Goal: Task Accomplishment & Management: Complete application form

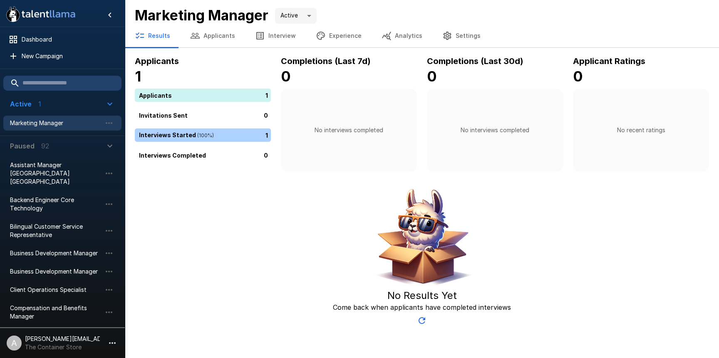
drag, startPoint x: 256, startPoint y: 282, endPoint x: 154, endPoint y: 321, distance: 109.6
click at [256, 282] on div "No Results Yet Come back when applicants have completed interviews" at bounding box center [422, 257] width 575 height 144
click at [115, 338] on icon "button" at bounding box center [112, 343] width 10 height 10
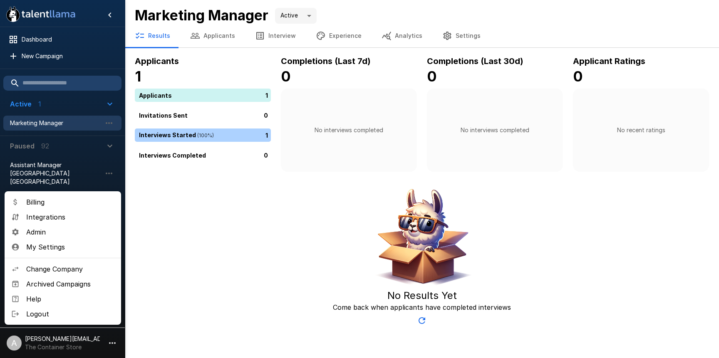
click at [80, 238] on li "Admin" at bounding box center [63, 232] width 117 height 15
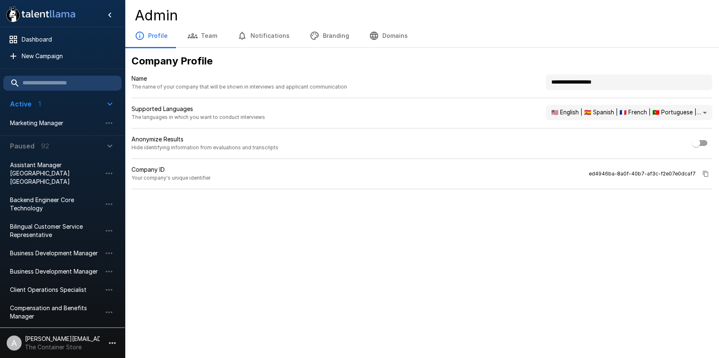
click at [315, 36] on button "Branding" at bounding box center [330, 35] width 60 height 23
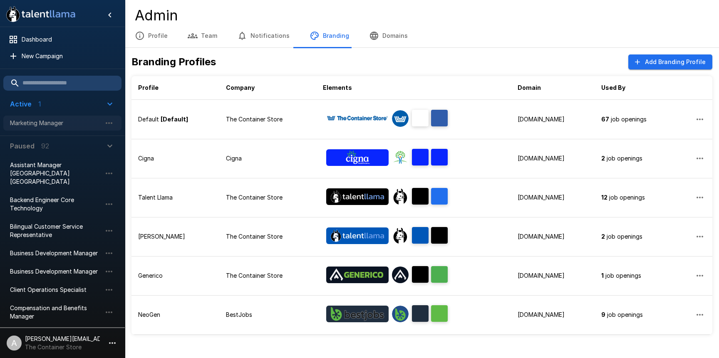
click at [58, 125] on span "Marketing Manager" at bounding box center [56, 123] width 92 height 8
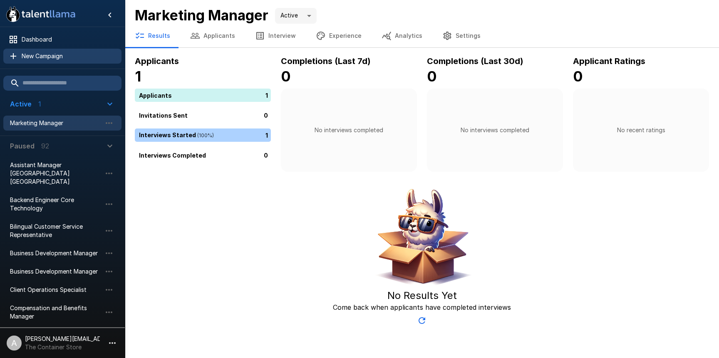
click at [53, 55] on span "New Campaign" at bounding box center [68, 56] width 93 height 8
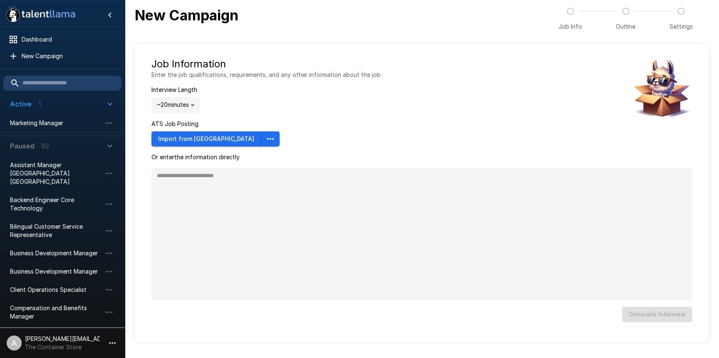
click at [245, 118] on div "Job Information Enter the job qualifications, requirements, and any other infor…" at bounding box center [266, 101] width 229 height 89
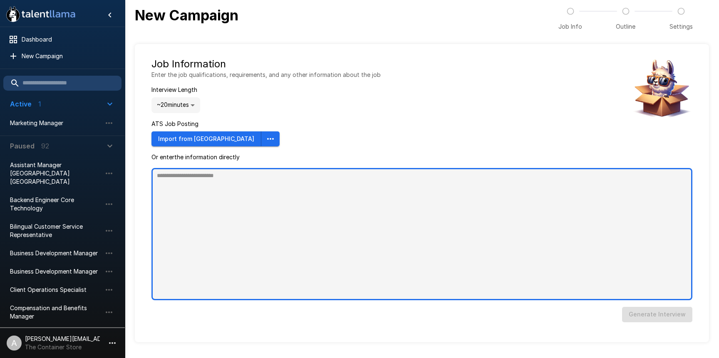
type textarea "*"
click at [276, 188] on textarea at bounding box center [422, 234] width 541 height 132
paste textarea "**********"
type textarea "**********"
type textarea "*"
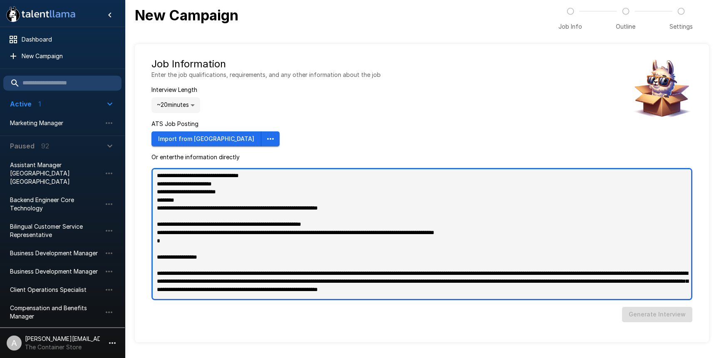
scroll to position [320, 0]
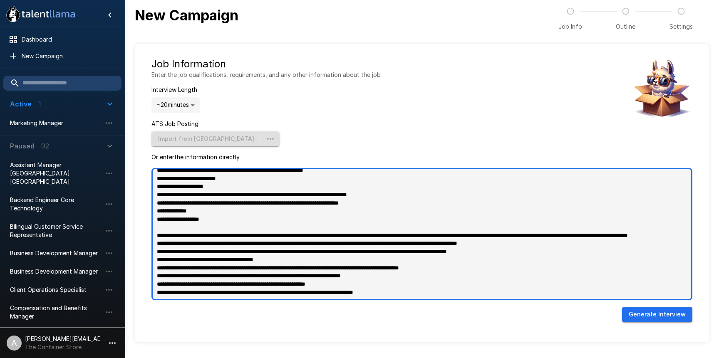
type textarea "**********"
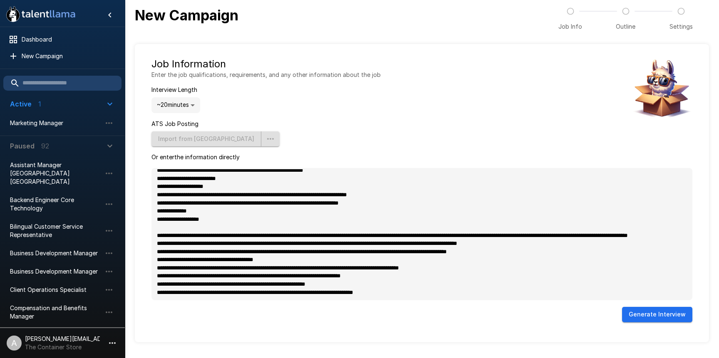
type textarea "*"
click at [677, 317] on button "Generate Interview" at bounding box center [657, 314] width 70 height 15
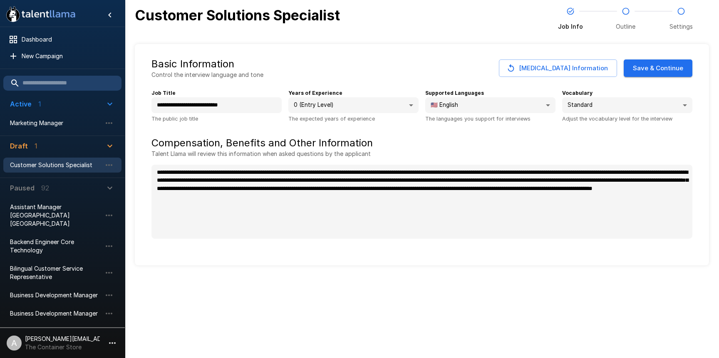
type textarea "*"
click at [643, 69] on button "Save & Continue" at bounding box center [658, 68] width 69 height 17
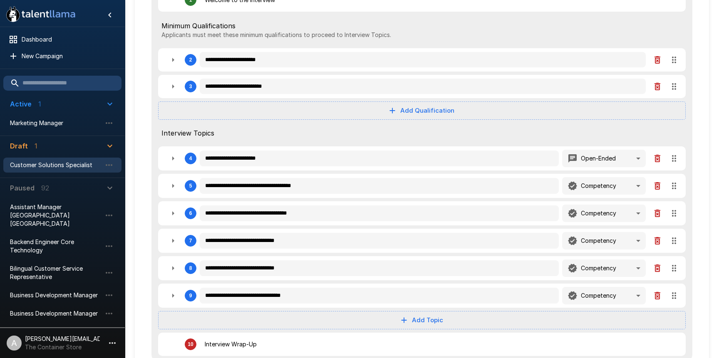
scroll to position [133, 0]
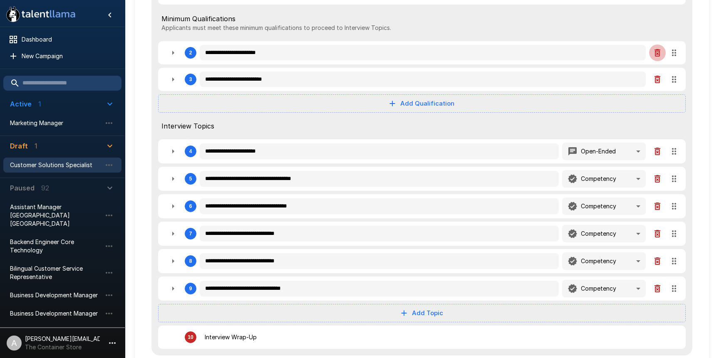
click at [655, 55] on icon "button" at bounding box center [658, 52] width 6 height 7
type textarea "*"
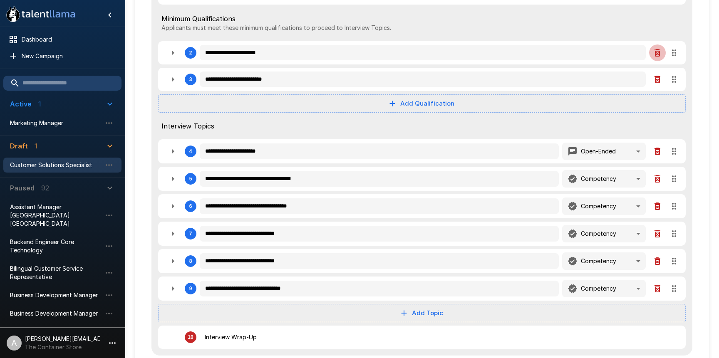
type textarea "*"
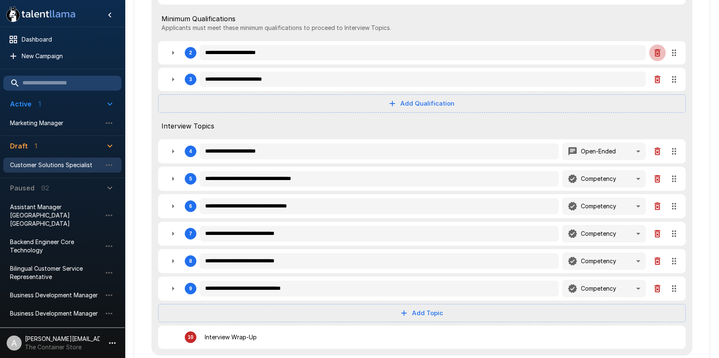
type textarea "*"
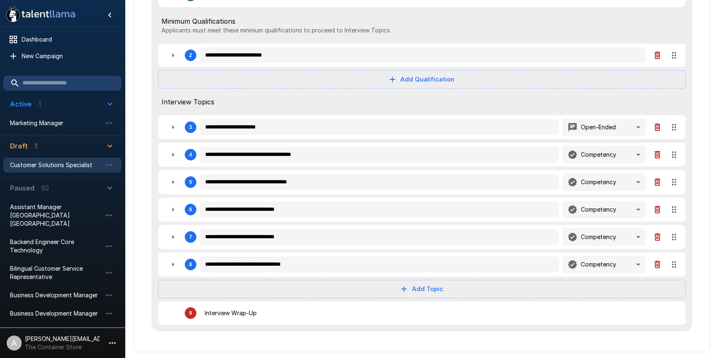
type textarea "*"
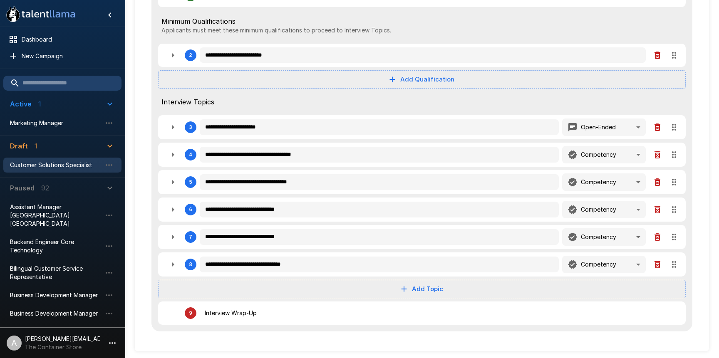
type textarea "*"
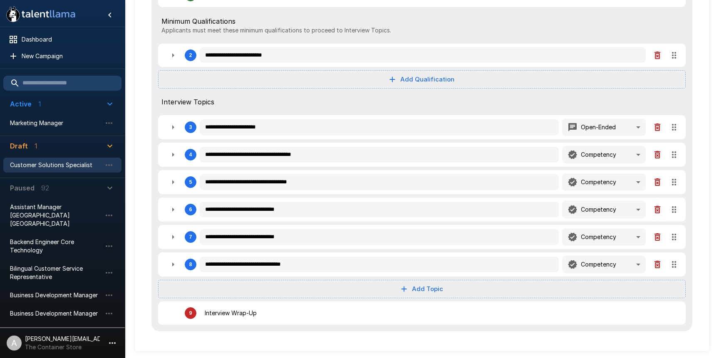
type textarea "*"
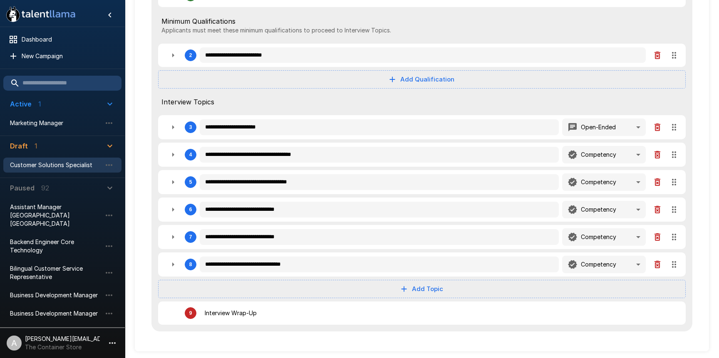
type textarea "*"
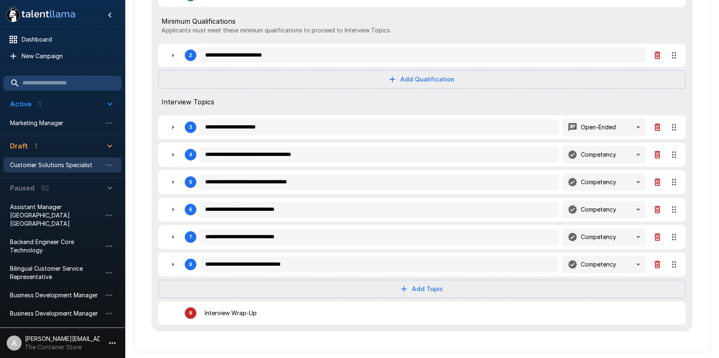
type textarea "*"
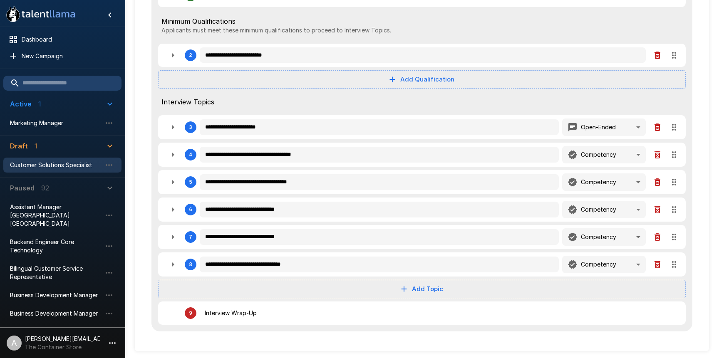
type textarea "*"
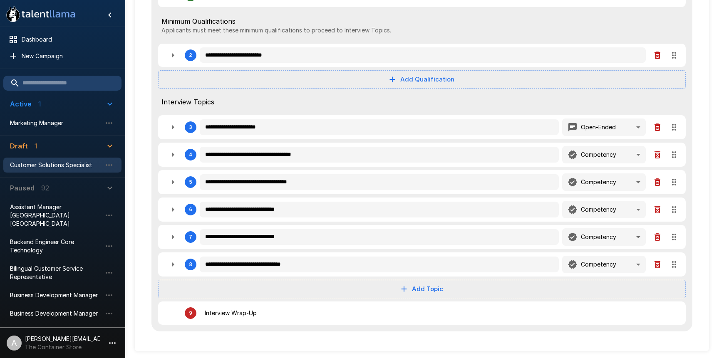
type textarea "*"
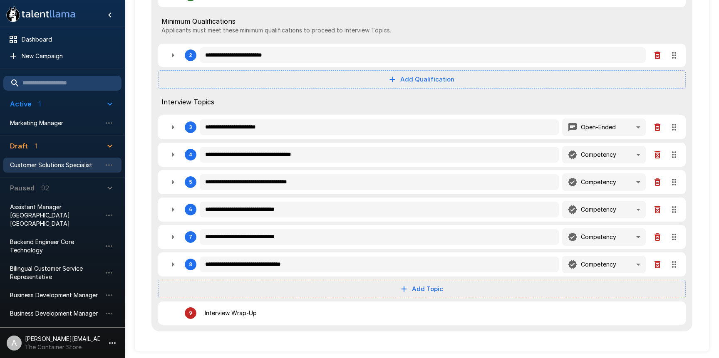
type textarea "*"
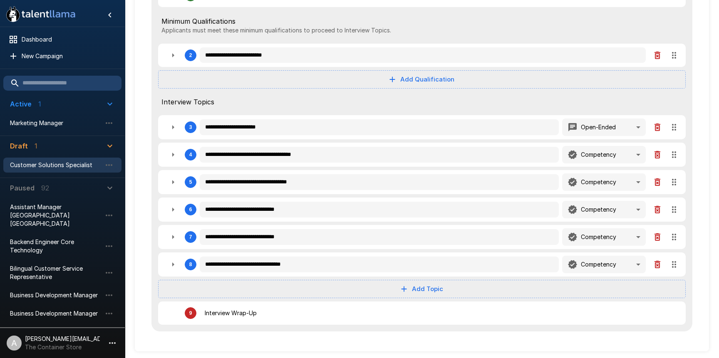
type textarea "*"
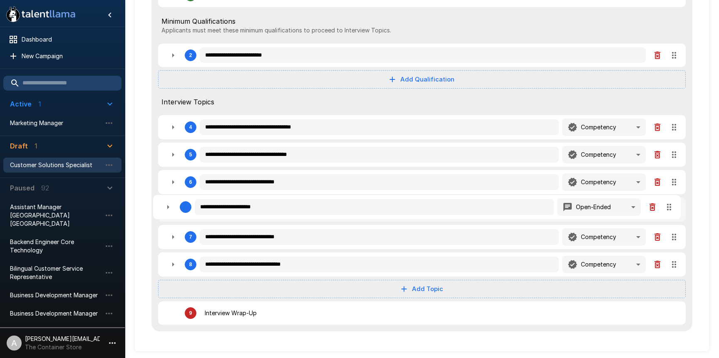
type textarea "*"
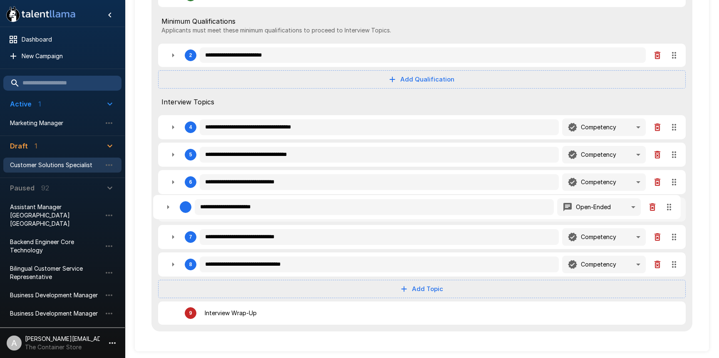
type textarea "*"
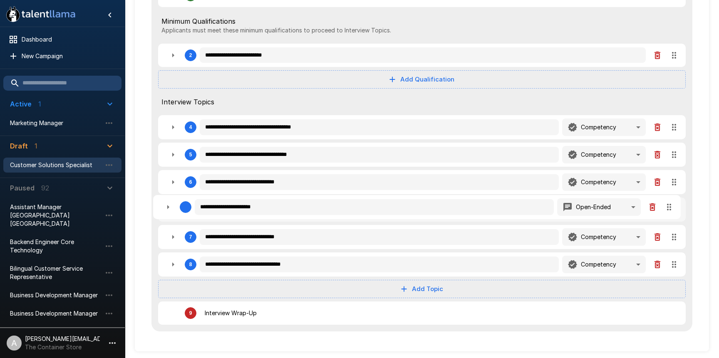
type textarea "*"
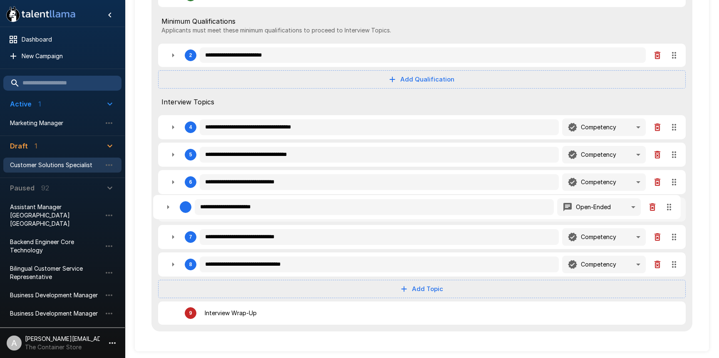
type textarea "*"
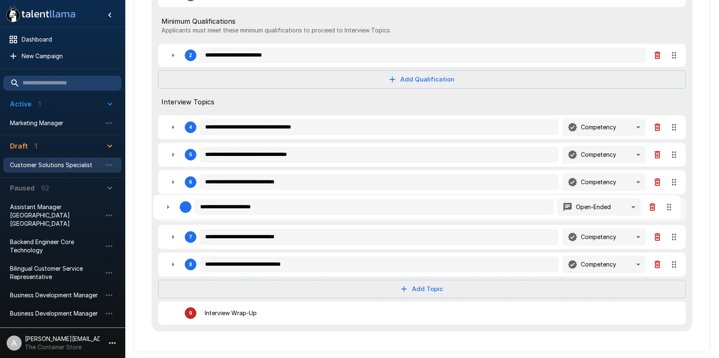
type textarea "*"
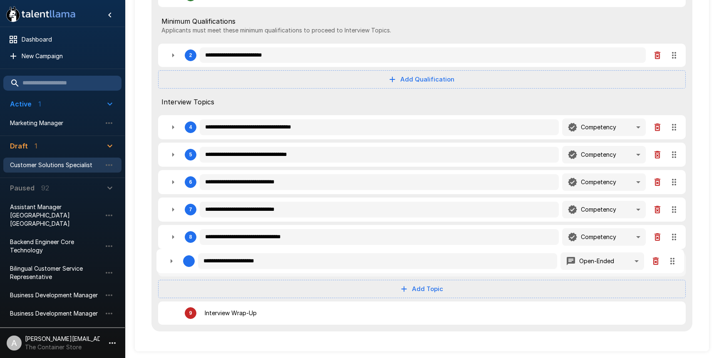
type textarea "*"
drag, startPoint x: 676, startPoint y: 126, endPoint x: 677, endPoint y: 265, distance: 138.7
type textarea "*"
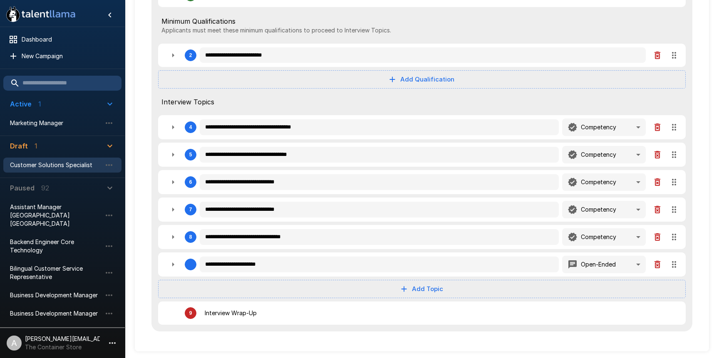
type textarea "*"
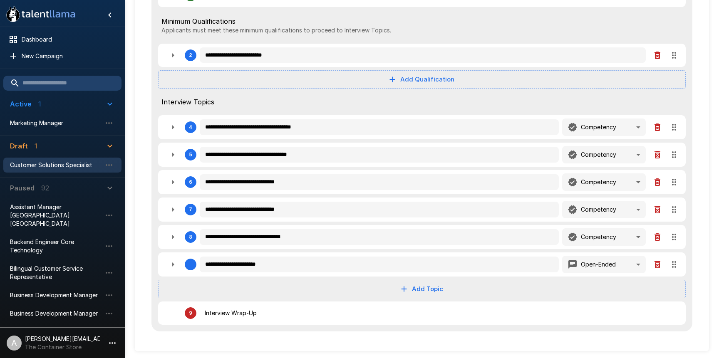
type textarea "*"
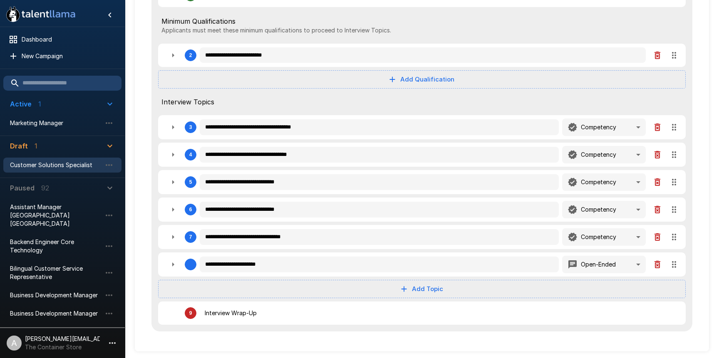
type textarea "*"
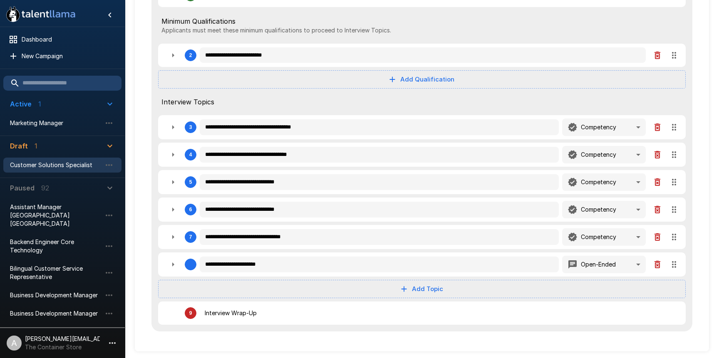
type textarea "*"
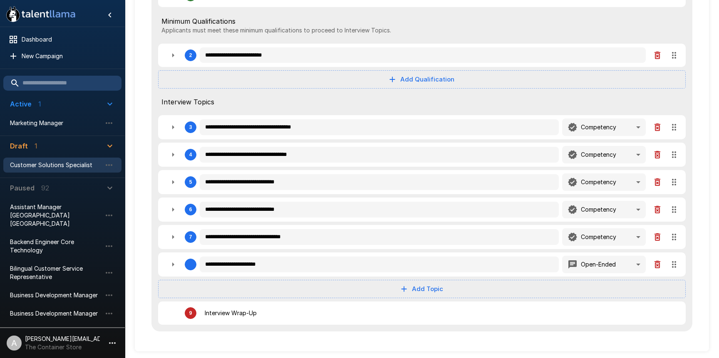
type textarea "*"
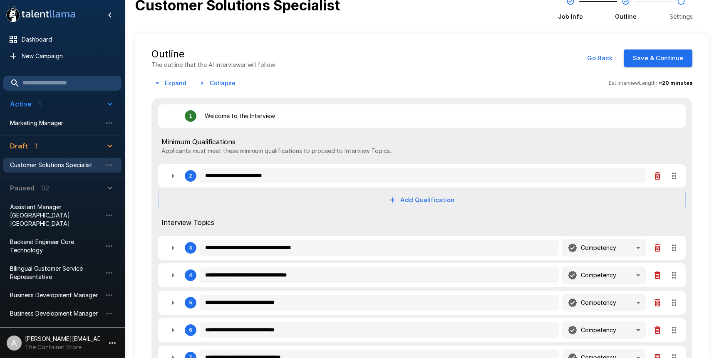
scroll to position [0, 0]
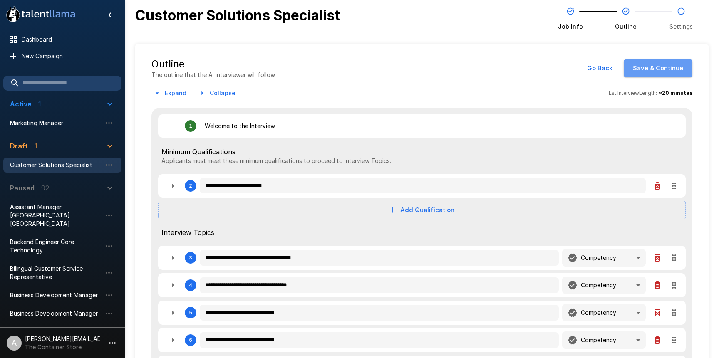
click at [674, 74] on button "Save & Continue" at bounding box center [658, 68] width 69 height 17
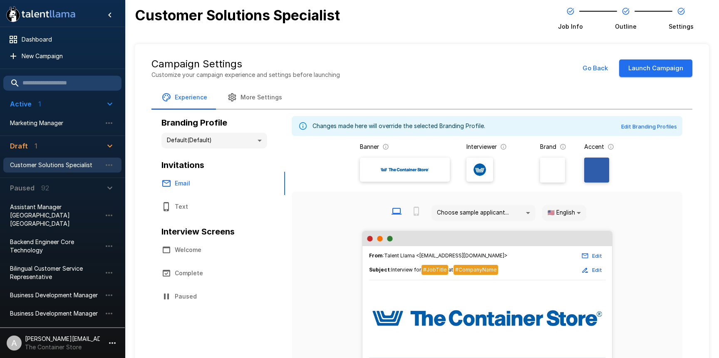
click at [674, 73] on button "Launch Campaign" at bounding box center [656, 68] width 73 height 17
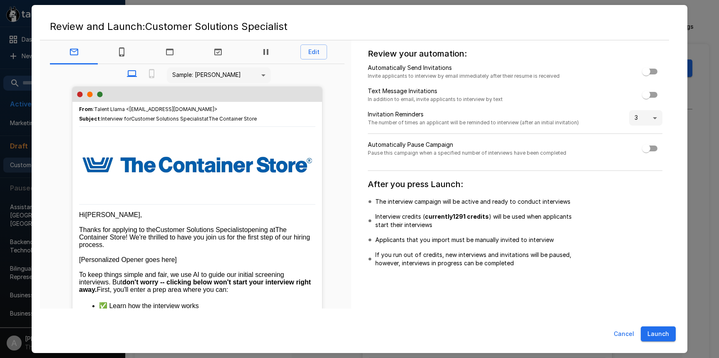
click at [673, 337] on button "Launch" at bounding box center [658, 334] width 35 height 15
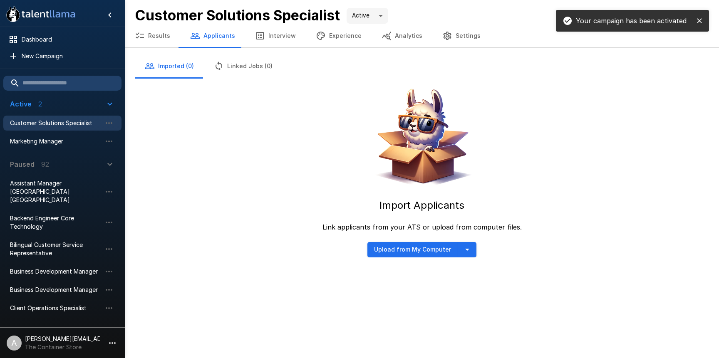
click at [468, 250] on icon "button" at bounding box center [468, 250] width 10 height 10
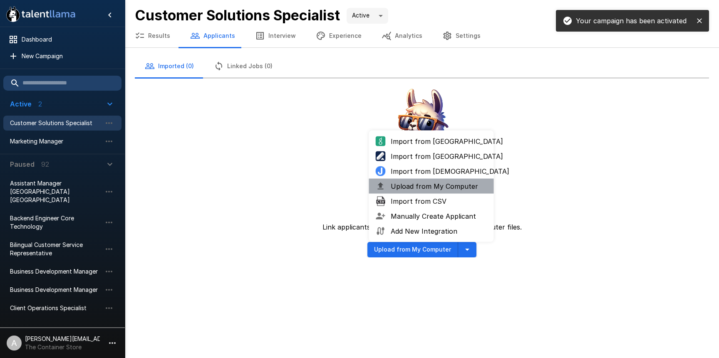
click at [432, 184] on span "Upload from My Computer" at bounding box center [439, 187] width 97 height 10
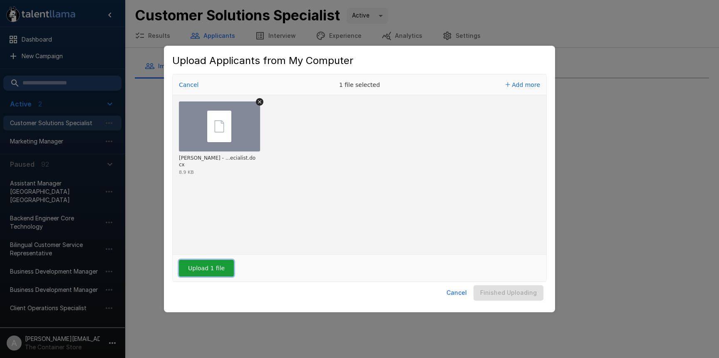
click at [207, 268] on button "Upload 1 file" at bounding box center [206, 268] width 55 height 17
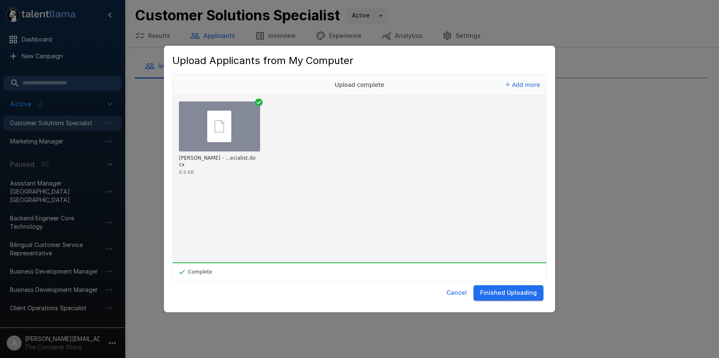
click at [513, 293] on button "Finished Uploading" at bounding box center [509, 293] width 70 height 15
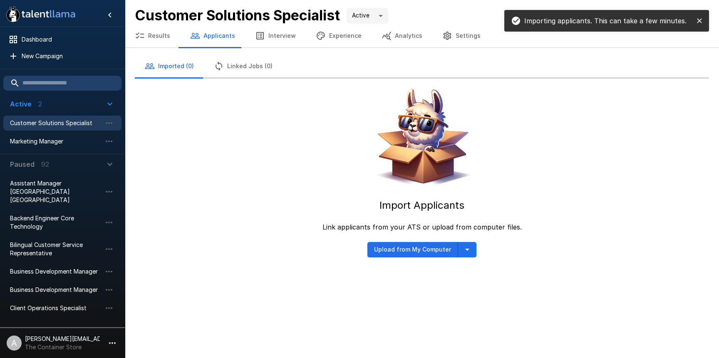
click at [706, 22] on div at bounding box center [696, 21] width 19 height 12
drag, startPoint x: 693, startPoint y: 17, endPoint x: 635, endPoint y: 1, distance: 60.1
click at [681, 13] on div "Importing applicants. This can take a few minutes." at bounding box center [607, 21] width 205 height 22
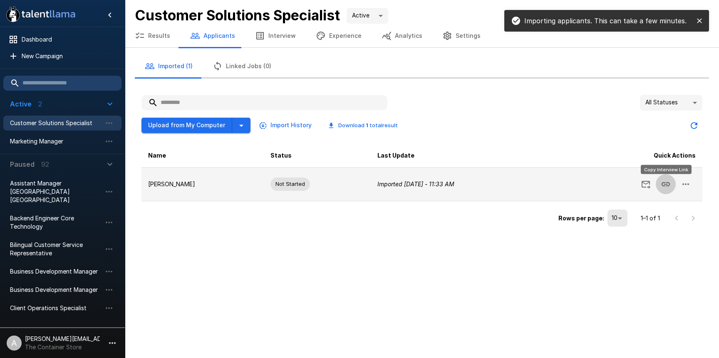
click at [667, 183] on icon "Copy Interview Link" at bounding box center [666, 184] width 10 height 10
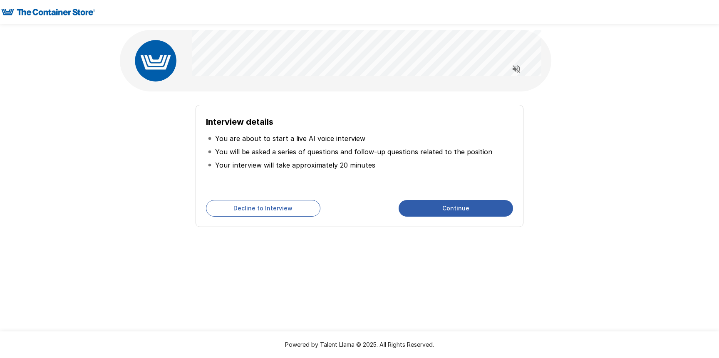
click at [454, 211] on button "Continue" at bounding box center [456, 208] width 114 height 17
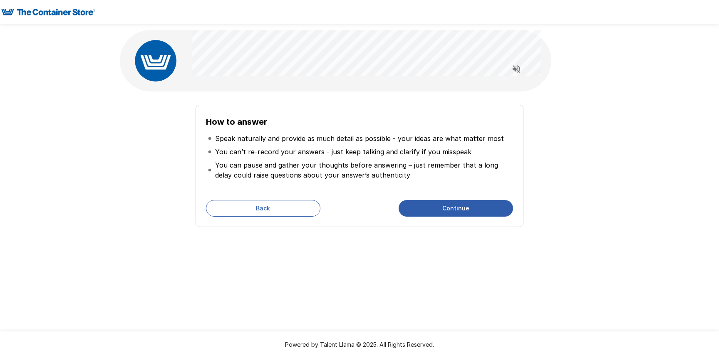
click at [454, 211] on button "Continue" at bounding box center [456, 208] width 114 height 17
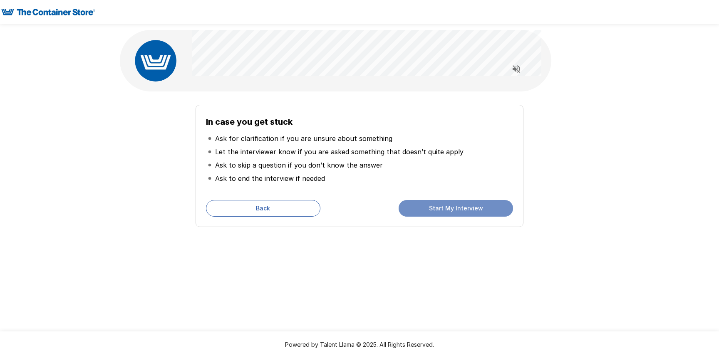
click at [454, 211] on button "Start My Interview" at bounding box center [456, 208] width 114 height 17
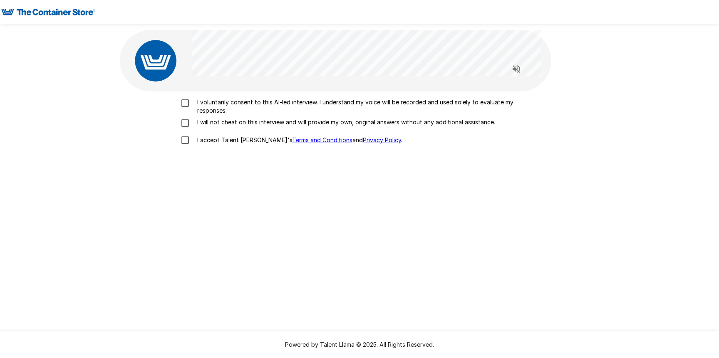
click at [224, 111] on p "I voluntarily consent to this AI-led interview. I understand my voice will be r…" at bounding box center [368, 106] width 349 height 17
drag, startPoint x: 228, startPoint y: 120, endPoint x: 230, endPoint y: 125, distance: 5.4
click at [229, 122] on p "I will not cheat on this interview and will provide my own, original answers wi…" at bounding box center [344, 122] width 301 height 8
drag, startPoint x: 223, startPoint y: 112, endPoint x: 228, endPoint y: 120, distance: 9.4
click at [223, 112] on p "I voluntarily consent to this AI-led interview. I understand my voice will be r…" at bounding box center [368, 106] width 349 height 17
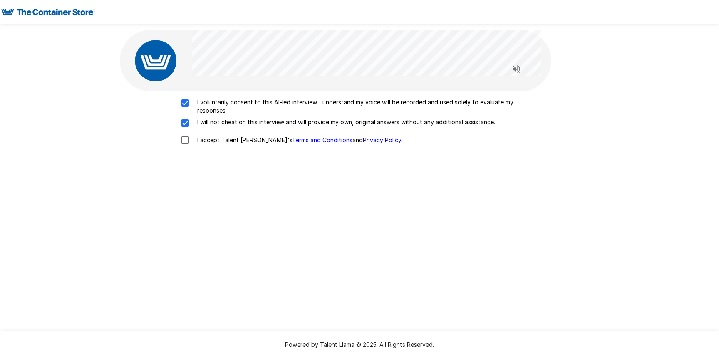
click at [234, 141] on p "I accept Talent Llama's Terms and Conditions and Privacy Policy ." at bounding box center [298, 140] width 209 height 8
